Goal: Transaction & Acquisition: Purchase product/service

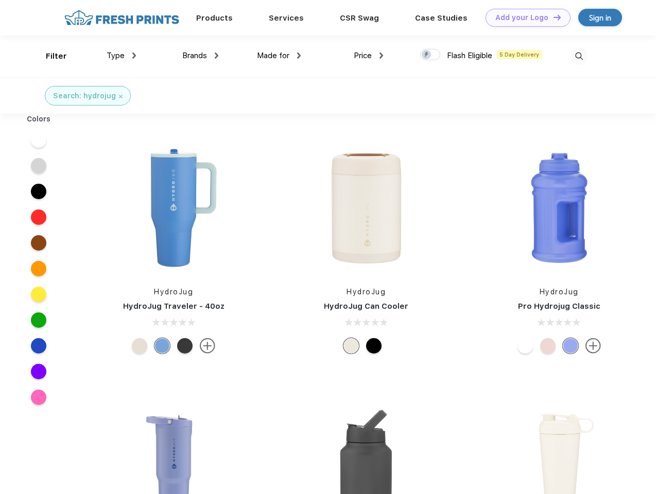
scroll to position [1, 0]
click at [524, 18] on link "Add your Logo Design Tool" at bounding box center [528, 18] width 85 height 18
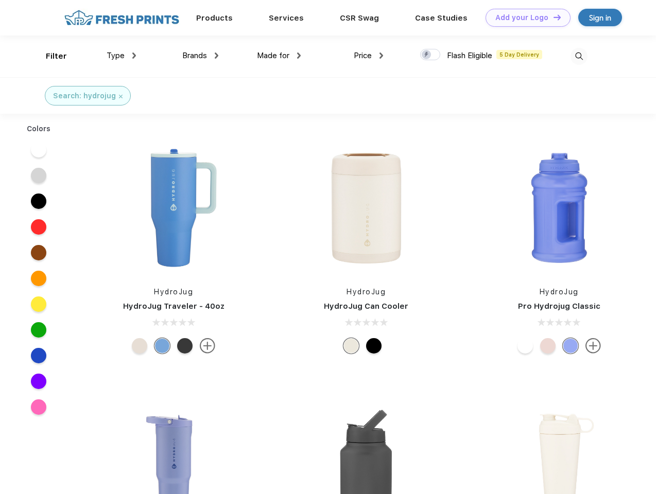
click at [0, 0] on div "Design Tool" at bounding box center [0, 0] width 0 height 0
click at [553, 17] on link "Add your Logo Design Tool" at bounding box center [528, 18] width 85 height 18
click at [49, 56] on div "Filter" at bounding box center [56, 56] width 21 height 12
click at [122, 56] on span "Type" at bounding box center [116, 55] width 18 height 9
click at [200, 56] on span "Brands" at bounding box center [194, 55] width 25 height 9
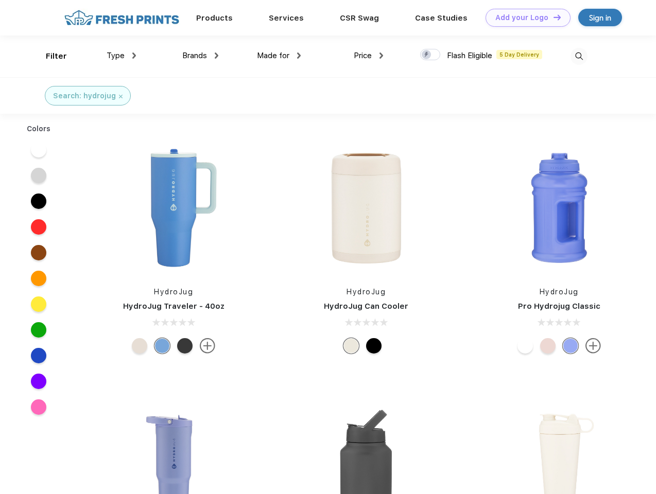
click at [279, 56] on span "Made for" at bounding box center [273, 55] width 32 height 9
click at [369, 56] on span "Price" at bounding box center [363, 55] width 18 height 9
click at [431, 55] on div at bounding box center [430, 54] width 20 height 11
click at [427, 55] on input "checkbox" at bounding box center [423, 51] width 7 height 7
click at [579, 56] on img at bounding box center [579, 56] width 17 height 17
